Goal: Find specific page/section: Find specific page/section

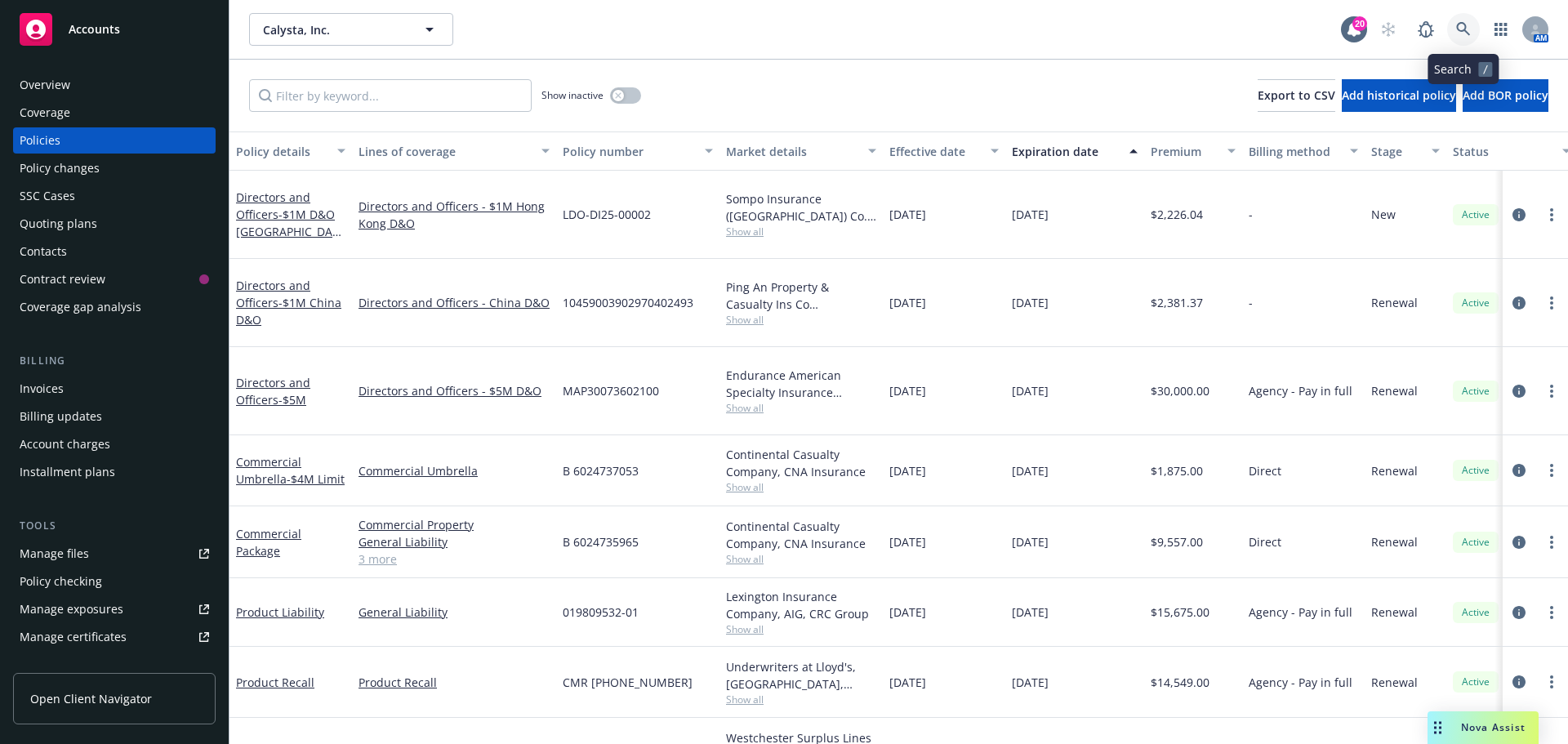
click at [1461, 25] on icon at bounding box center [1463, 29] width 15 height 15
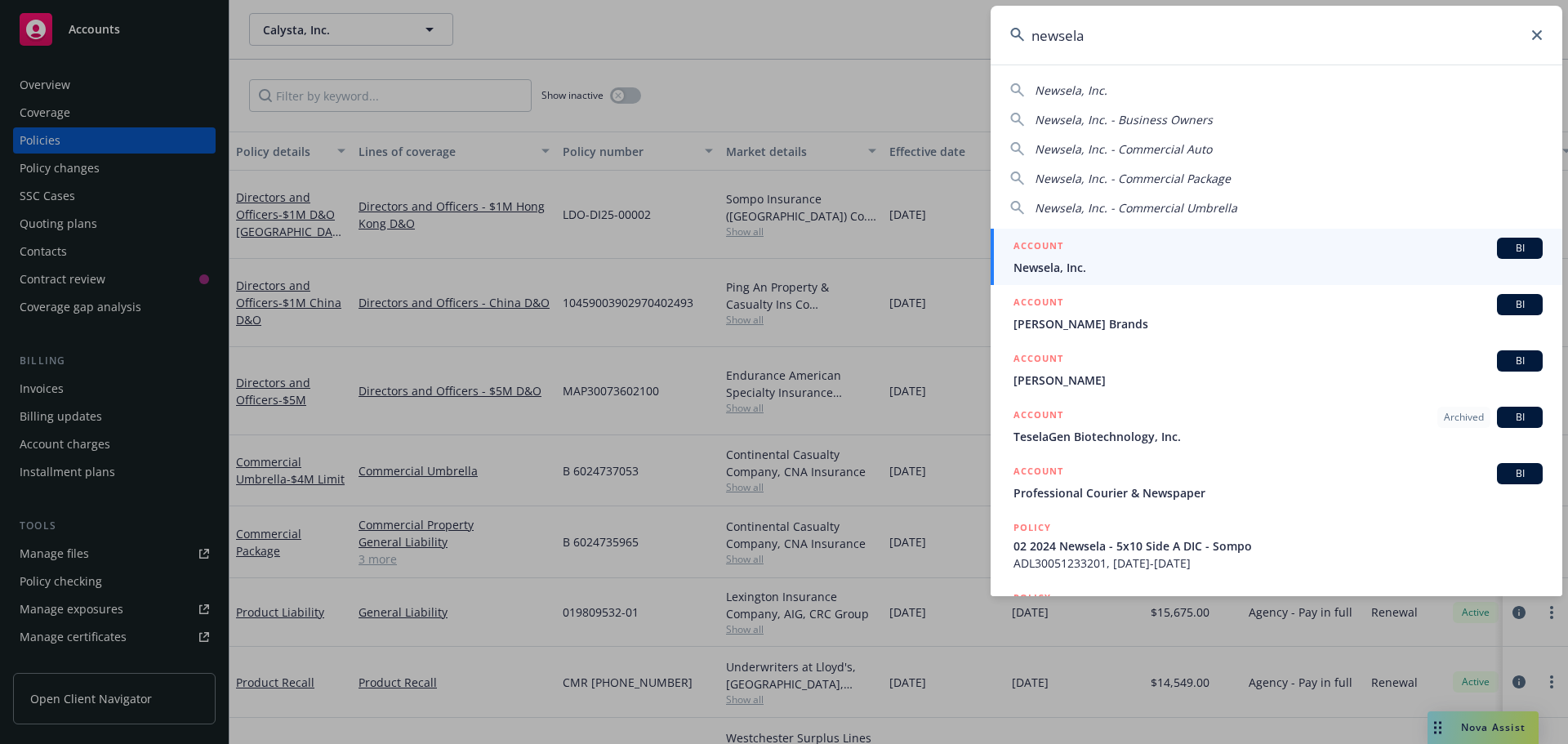
type input "newsela"
click at [1508, 248] on span "BI" at bounding box center [1520, 248] width 33 height 15
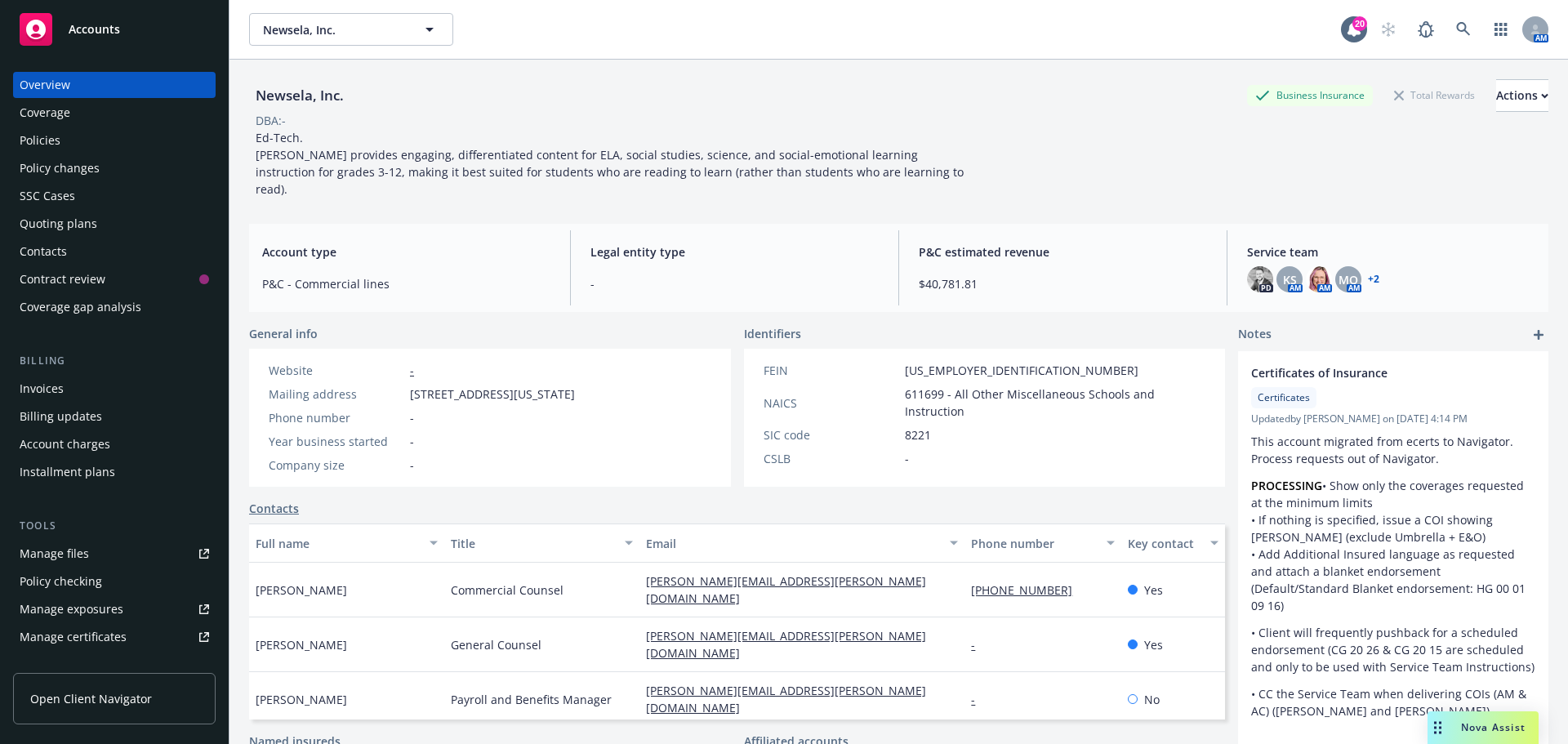
click at [54, 140] on div "Policies" at bounding box center [40, 140] width 41 height 26
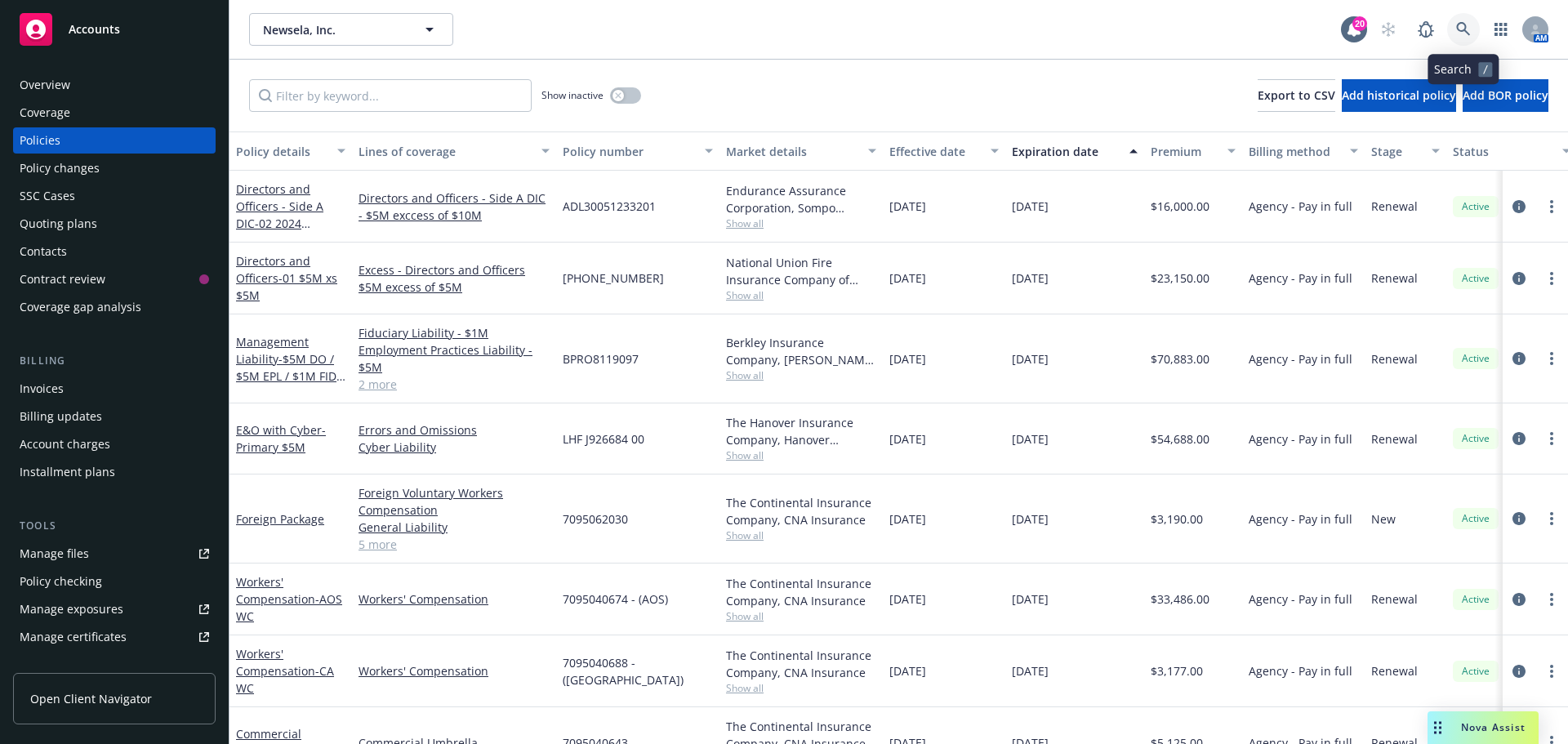
click at [1459, 21] on link at bounding box center [1463, 29] width 33 height 33
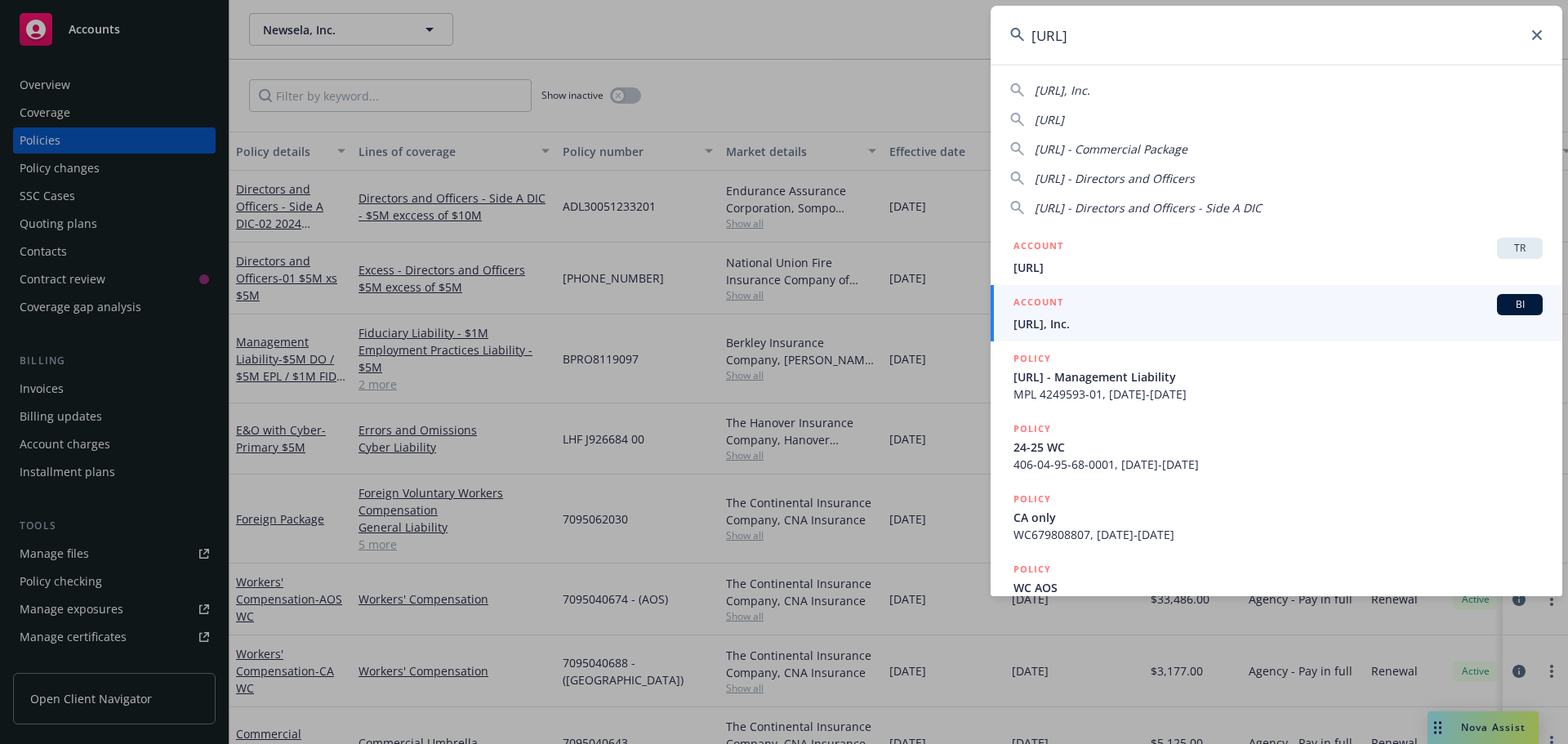
type input "[URL]"
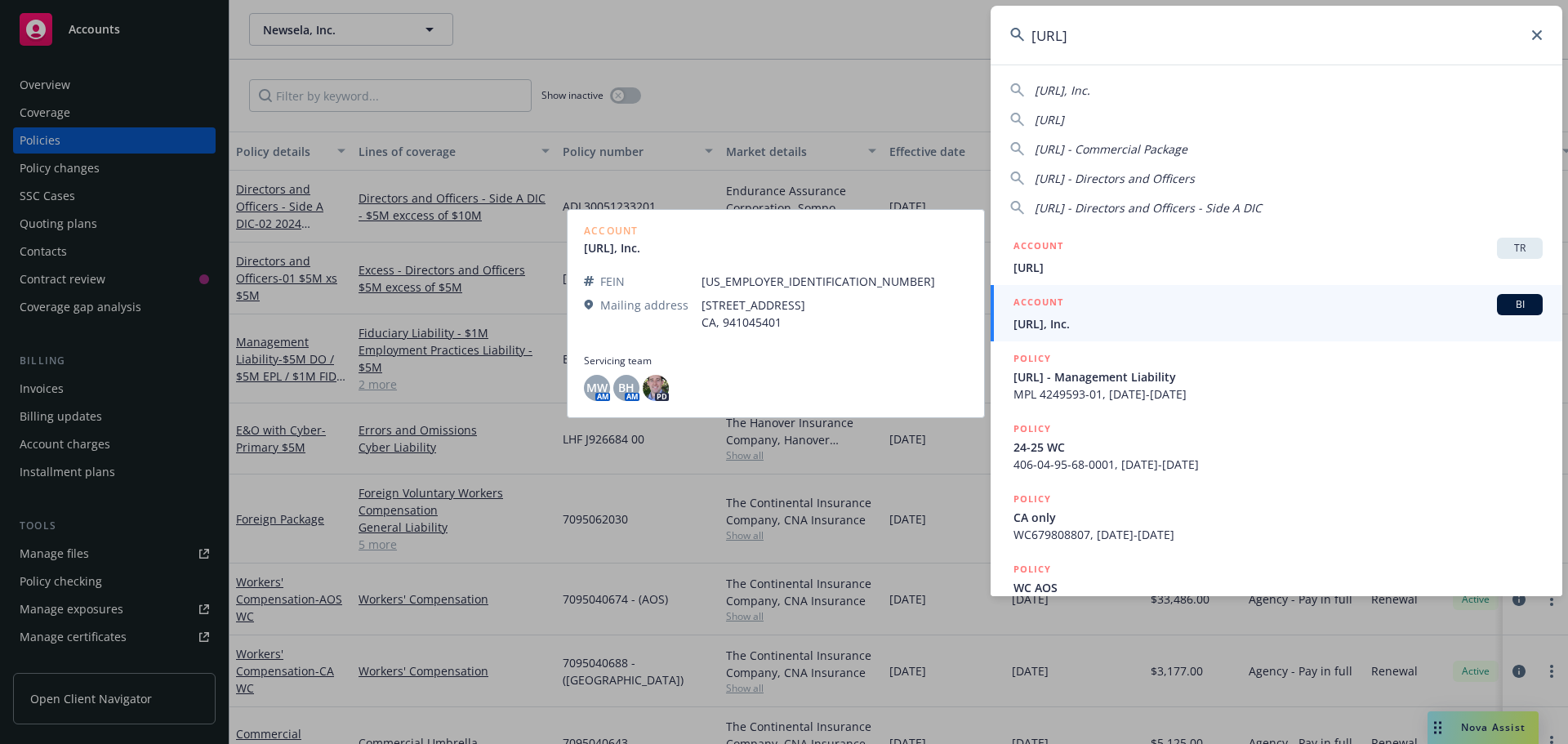
click at [1515, 304] on span "BI" at bounding box center [1520, 304] width 33 height 15
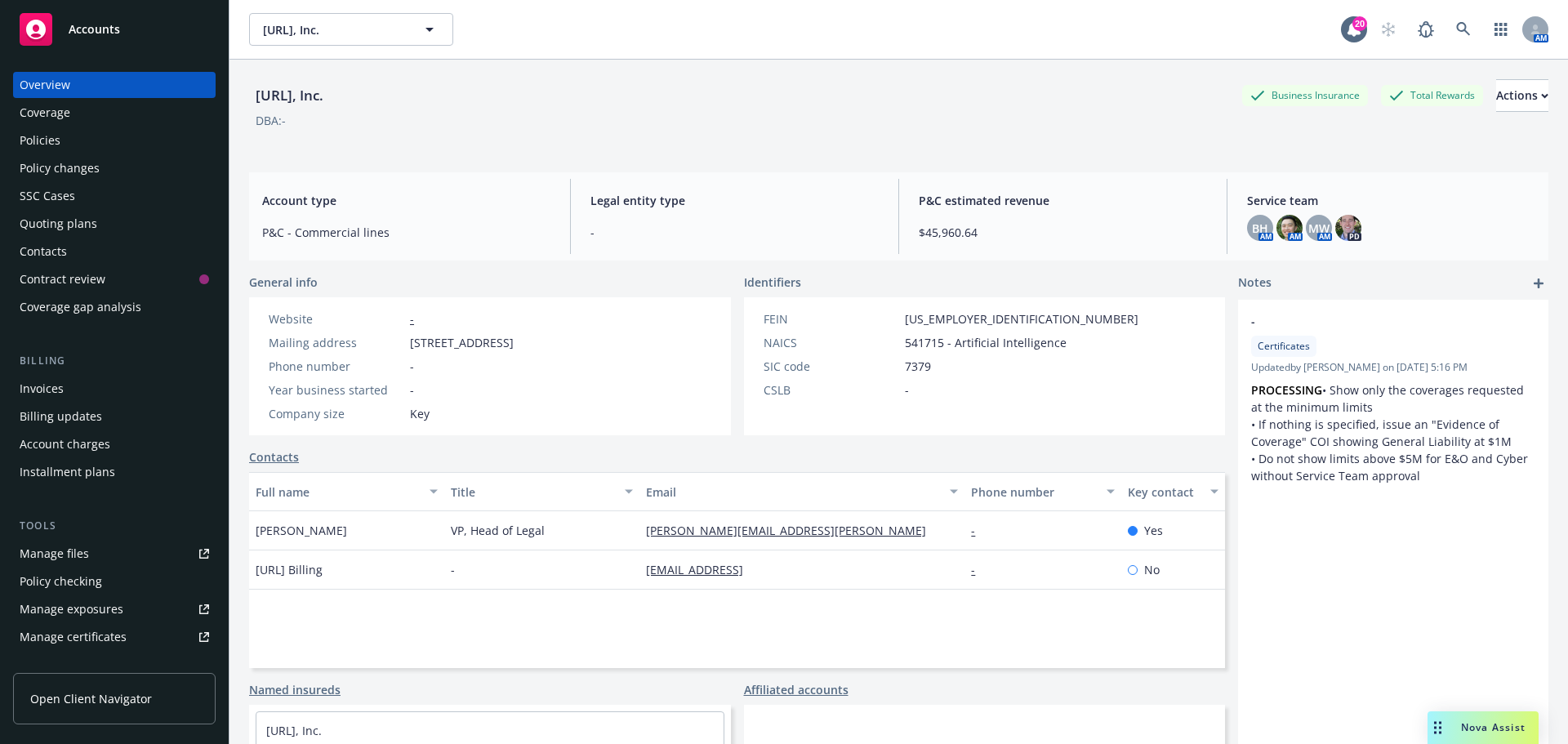
click at [1403, 225] on div "BH AM AM MW AM PD" at bounding box center [1391, 228] width 288 height 26
click at [1337, 227] on img at bounding box center [1347, 228] width 26 height 26
click at [1425, 218] on div "BH AM AM MW AM PD" at bounding box center [1391, 228] width 288 height 26
click at [1313, 235] on span "MW" at bounding box center [1319, 228] width 21 height 17
click at [1378, 208] on span "Service team" at bounding box center [1391, 200] width 288 height 17
